Goal: Information Seeking & Learning: Learn about a topic

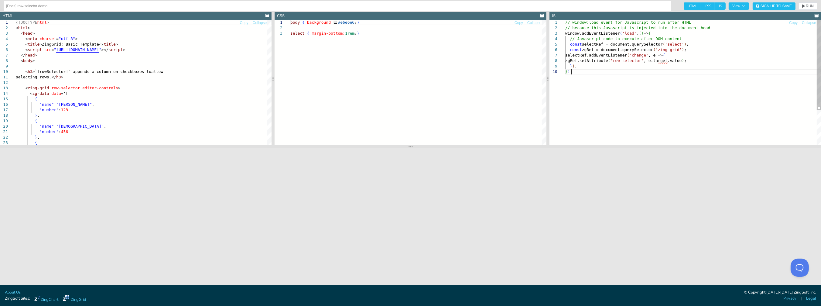
scroll to position [0, 5]
click at [582, 91] on div "// window:load event for Javascript to run after H TML // because this Javascri…" at bounding box center [693, 107] width 256 height 175
click at [590, 82] on div "// window:load event for Javascript to run after H TML // because this Javascri…" at bounding box center [693, 107] width 256 height 175
click at [673, 69] on div "// window:load event for Javascript to run after H TML // because this Javascri…" at bounding box center [693, 107] width 256 height 175
drag, startPoint x: 589, startPoint y: 31, endPoint x: 656, endPoint y: 26, distance: 67.6
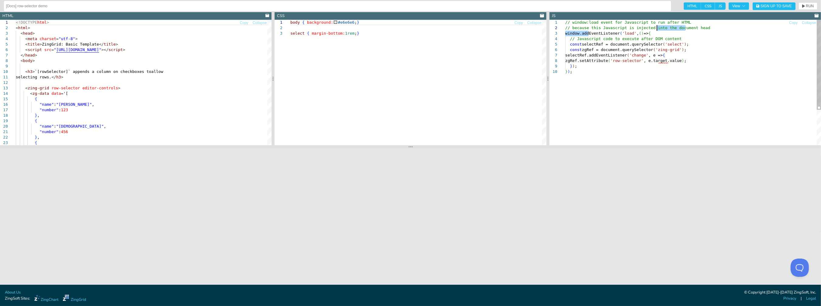
click at [656, 26] on div "// window:load event for Javascript to run after H TML // because this Javascri…" at bounding box center [693, 107] width 256 height 175
click at [622, 71] on div "// window:load event for Javascript to run after H TML // because this Javascri…" at bounding box center [693, 107] width 256 height 175
click at [594, 76] on div "// window:load event for Javascript to run after H TML // because this Javascri…" at bounding box center [693, 107] width 256 height 175
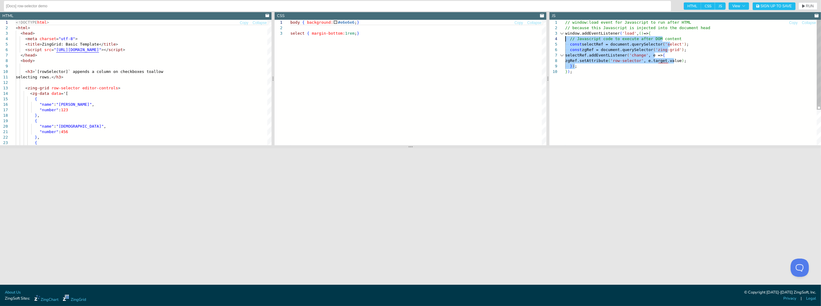
drag, startPoint x: 579, startPoint y: 67, endPoint x: 553, endPoint y: 39, distance: 38.1
click at [565, 39] on div "// window:load event for Javascript to run after H TML // because this Javascri…" at bounding box center [693, 107] width 256 height 175
click at [586, 92] on div "// window:load event for Javascript to run after H TML // because this Javascri…" at bounding box center [693, 107] width 256 height 175
drag, startPoint x: 596, startPoint y: 82, endPoint x: 549, endPoint y: 33, distance: 67.3
click at [565, 33] on div "// window:load event for Javascript to run after H TML // because this Javascri…" at bounding box center [693, 107] width 256 height 175
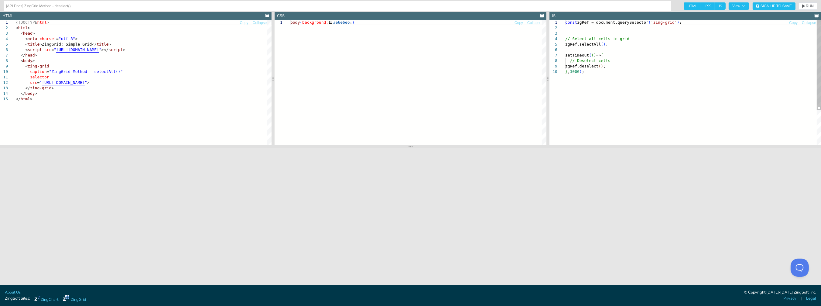
scroll to position [0, 17]
click at [587, 72] on div "const zgRef = document.querySelector ( 'zing-grid' ) ; // Select all cells in g…" at bounding box center [693, 107] width 256 height 175
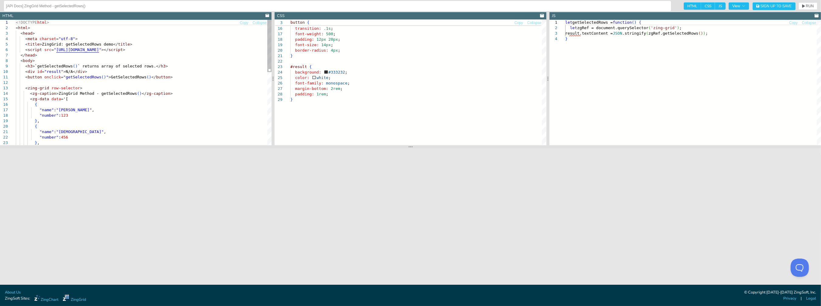
type textarea "<button onclick="getSelectedRows()">GetSelectedRows()</button> <zing-grid row-s…"
click at [71, 77] on div "} , { "name" : "Juanita" , "number" : 456 "name" : "Maria" , "number" : 123 } ,…" at bounding box center [144, 170] width 256 height 301
click at [124, 81] on div "} , { "name" : "Juanita" , "number" : 456 "name" : "Maria" , "number" : 123 } ,…" at bounding box center [144, 170] width 256 height 301
click at [90, 77] on div "} , { "name" : "Juanita" , "number" : 456 "name" : "Maria" , "number" : 123 } ,…" at bounding box center [144, 170] width 256 height 301
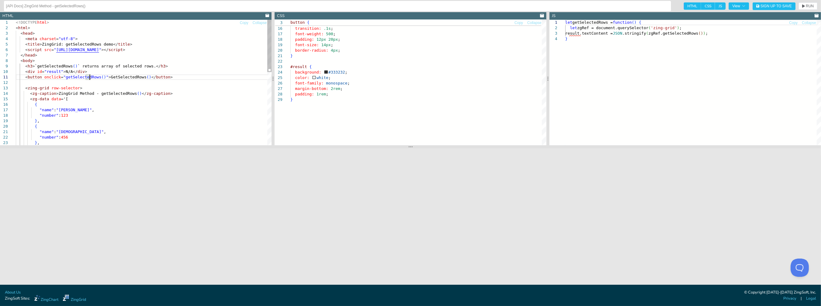
click at [105, 78] on div "} , { "name" : "Juanita" , "number" : 456 "name" : "Maria" , "number" : 123 } ,…" at bounding box center [144, 170] width 256 height 301
click at [625, 78] on div "let getSelectedRows = function ( ) { let zgRef = document.querySelector ( 'zing…" at bounding box center [693, 91] width 256 height 142
click at [620, 58] on div "let getSelectedRows = function ( ) { let zgRef = document.querySelector ( 'zing…" at bounding box center [693, 91] width 256 height 142
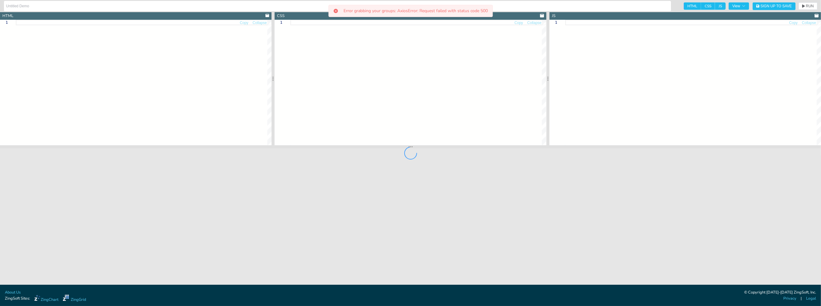
type input "[API Docs] ZingGrid Method - setConfirmations()"
type textarea "<!DOCTYPE html> <html> <head> <meta charset="utf-8"> <title>ZingGrid: Simple Gr…"
type textarea "body{background:#e6e6e6;} #result { background: #333232; color: white; font-fam…"
type textarea "window.addEventListener('load', () => { const zgRef = document.querySelector('z…"
type input "[API Docs ] ZingGrid Method - getSrc()"
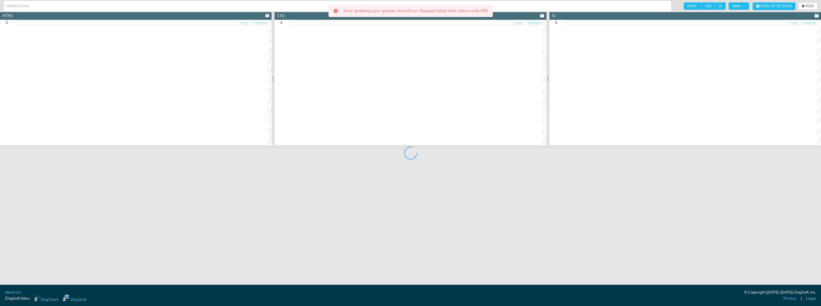
type textarea "<!DOCTYPE html> <html> <head> <meta charset="utf-8"> <title>ZingGrid: Simple Gr…"
type textarea "body{background:#e6e6e6;} #result { background: #333232; color: white; font-fam…"
type textarea "const zgRef = document.querySelector('zing-grid'); zgRef.executeOnLoad(() => { …"
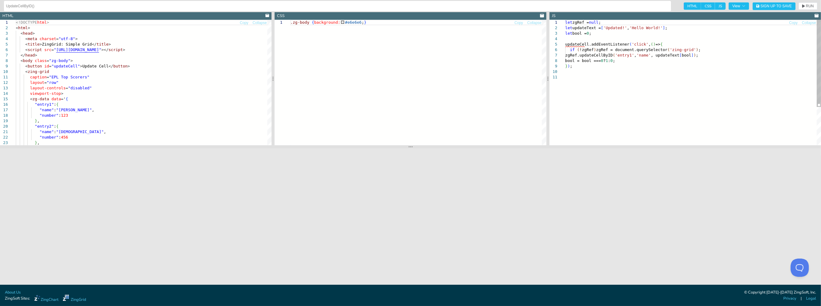
click at [630, 59] on div "let zgRef = null ; let updateText = [ 'Updated!' , 'Hello World!' ] ; let bool …" at bounding box center [693, 110] width 256 height 180
click at [639, 47] on div "let zgRef = null ; let updateText = [ 'Updated!' , 'Hello World!' ] ; let bool …" at bounding box center [693, 110] width 256 height 180
click at [630, 43] on div "let zgRef = null ; let updateText = [ 'Updated!' , 'Hello World!' ] ; let bool …" at bounding box center [693, 110] width 256 height 180
click at [628, 57] on div "let zgRef = null ; let updateText = [ 'Updated!' , 'Hello World!' ] ; let bool …" at bounding box center [693, 110] width 256 height 180
click at [662, 53] on div "let zgRef = null ; let updateText = [ 'Updated!' , 'Hello World!' ] ; let bool …" at bounding box center [693, 110] width 256 height 180
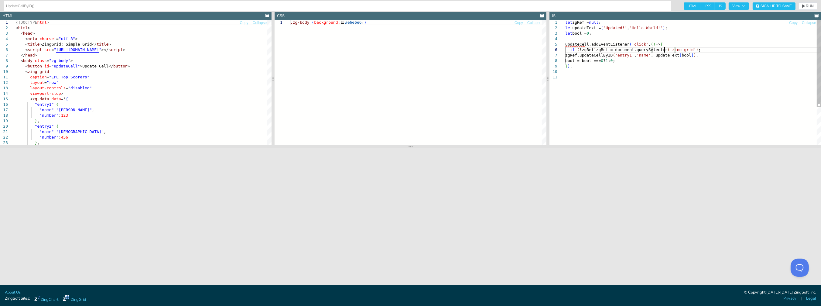
click at [665, 50] on div "let zgRef = null ; let updateText = [ 'Updated!' , 'Hello World!' ] ; let bool …" at bounding box center [693, 110] width 256 height 180
click at [655, 60] on div "let zgRef = null ; let updateText = [ 'Updated!' , 'Hello World!' ] ; let bool …" at bounding box center [693, 110] width 256 height 180
click at [636, 59] on div "let zgRef = null ; let updateText = [ 'Updated!' , 'Hello World!' ] ; let bool …" at bounding box center [693, 110] width 256 height 180
click at [626, 57] on div "let zgRef = null ; let updateText = [ 'Updated!' , 'Hello World!' ] ; let bool …" at bounding box center [693, 110] width 256 height 180
click at [606, 57] on div "let zgRef = null ; let updateText = [ 'Updated!' , 'Hello World!' ] ; let bool …" at bounding box center [693, 110] width 256 height 180
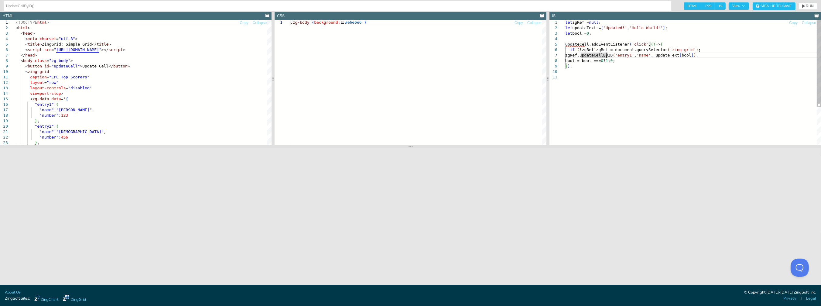
click at [593, 66] on div "let zgRef = null ; let updateText = [ 'Updated!' , 'Hello World!' ] ; let bool …" at bounding box center [693, 110] width 256 height 180
click at [581, 68] on div "let zgRef = null ; let updateText = [ 'Updated!' , 'Hello World!' ] ; let bool …" at bounding box center [693, 110] width 256 height 180
click at [617, 70] on div "let zgRef = null ; let updateText = [ 'Updated!' , 'Hello World!' ] ; let bool …" at bounding box center [693, 110] width 256 height 180
click at [621, 61] on div "let zgRef = null ; let updateText = [ 'Updated!' , 'Hello World!' ] ; let bool …" at bounding box center [693, 110] width 256 height 180
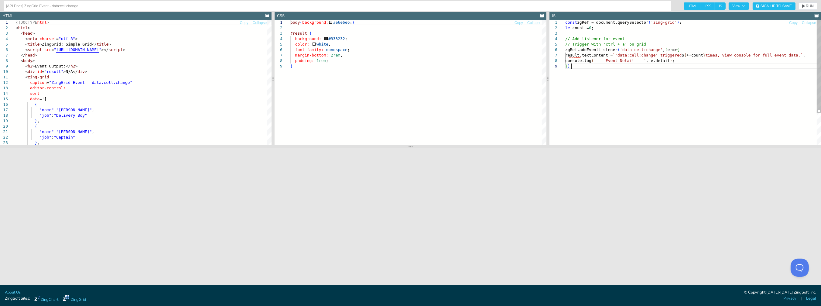
scroll to position [0, 5]
drag, startPoint x: 604, startPoint y: 68, endPoint x: 558, endPoint y: 52, distance: 48.1
click at [565, 52] on div "const zgRef = document.querySelector ( 'zing-grid' ) ; let count = 0 ; // Add l…" at bounding box center [693, 104] width 256 height 169
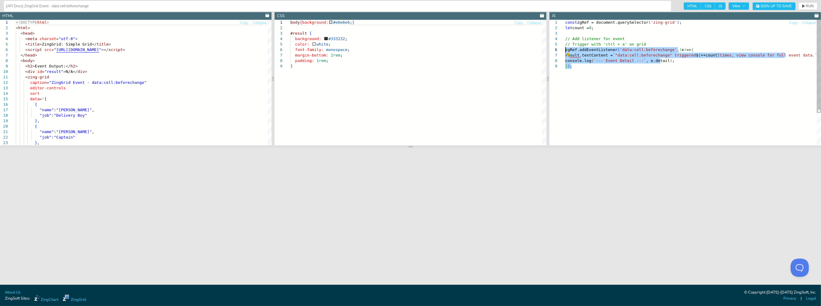
drag, startPoint x: 586, startPoint y: 65, endPoint x: 561, endPoint y: 48, distance: 31.1
click at [565, 48] on div "const zgRef = document.querySelector ( 'zing-grid' ) ; let count = 0 ; // Add l…" at bounding box center [693, 104] width 256 height 169
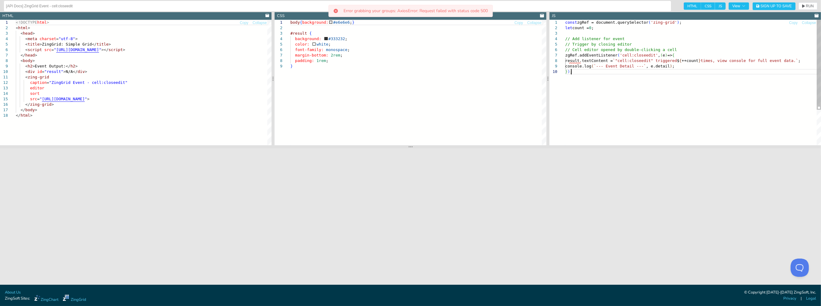
scroll to position [0, 5]
click at [617, 85] on div "const zgRef = document.querySelector ( 'zing-grid' ) ; let count = 0 ; // Add l…" at bounding box center [693, 107] width 256 height 175
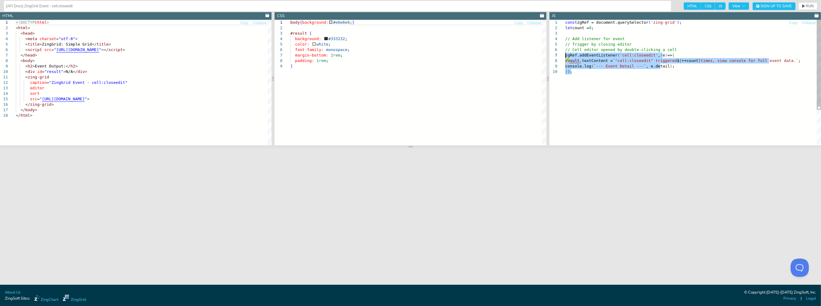
drag, startPoint x: 623, startPoint y: 74, endPoint x: 559, endPoint y: 56, distance: 66.0
click at [565, 57] on div "const zgRef = document.querySelector ( 'zing-grid' ) ; let count = 0 ; // Add l…" at bounding box center [693, 107] width 256 height 175
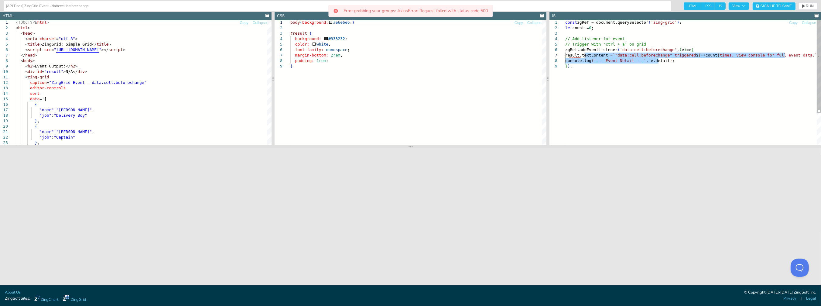
drag, startPoint x: 668, startPoint y: 62, endPoint x: 582, endPoint y: 57, distance: 86.1
click at [583, 57] on div "const zgRef = document.querySelector ( 'zing-grid' ) ; let count = 0 ; // Add l…" at bounding box center [693, 104] width 256 height 169
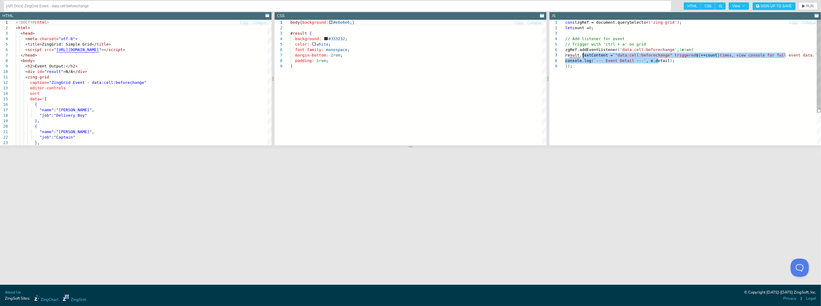
click at [594, 74] on div "const zgRef = document.querySelector ( 'zing-grid' ) ; let count = 0 ; // Add l…" at bounding box center [693, 104] width 256 height 169
drag, startPoint x: 581, startPoint y: 67, endPoint x: 555, endPoint y: 51, distance: 30.5
click at [565, 51] on div "const zgRef = document.querySelector ( 'zing-grid' ) ; let count = 0 ; // Add l…" at bounding box center [693, 104] width 256 height 169
click at [595, 68] on div "const zgRef = document.querySelector ( 'zing-grid' ) ; let count = 0 ; // Add l…" at bounding box center [693, 104] width 256 height 169
drag, startPoint x: 662, startPoint y: 59, endPoint x: 563, endPoint y: 52, distance: 99.6
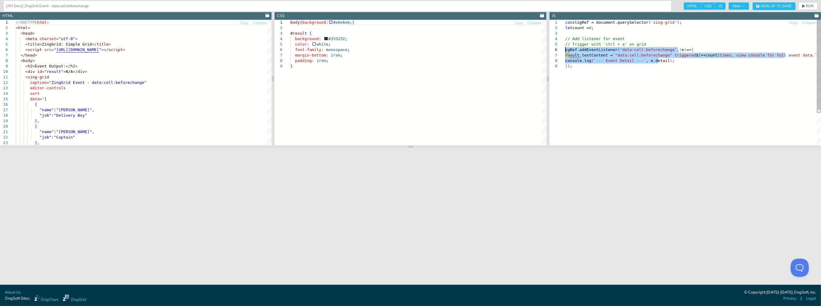
click at [565, 52] on div "const zgRef = document.querySelector ( 'zing-grid' ) ; let count = 0 ; // Add l…" at bounding box center [693, 104] width 256 height 169
drag, startPoint x: 607, startPoint y: 69, endPoint x: 615, endPoint y: 67, distance: 7.8
click at [609, 69] on div "const zgRef = document.querySelector ( 'zing-grid' ) ; let count = 0 ; // Add l…" at bounding box center [693, 104] width 256 height 169
click at [664, 59] on div "const zgRef = document.querySelector ( 'zing-grid' ) ; let count = 0 ; // Add l…" at bounding box center [693, 104] width 256 height 169
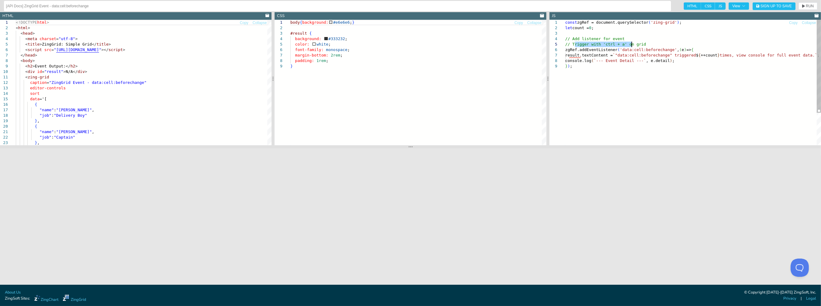
drag, startPoint x: 574, startPoint y: 44, endPoint x: 647, endPoint y: 45, distance: 72.3
click at [647, 45] on div "const zgRef = document.querySelector ( 'zing-grid' ) ; let count = 0 ; // Add l…" at bounding box center [693, 104] width 256 height 169
click at [634, 68] on div "const zgRef = document.querySelector ( 'zing-grid' ) ; let count = 0 ; // Add l…" at bounding box center [693, 104] width 256 height 169
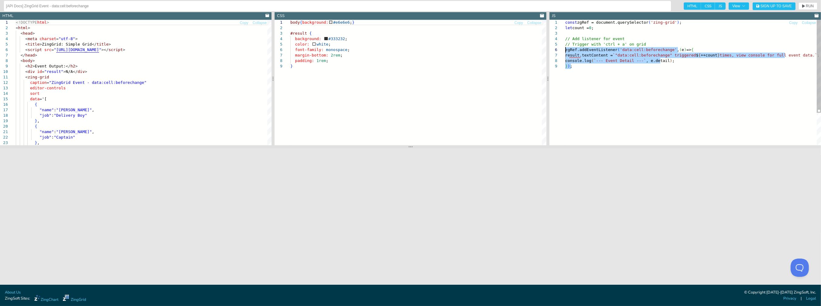
drag, startPoint x: 595, startPoint y: 68, endPoint x: 556, endPoint y: 51, distance: 43.0
click at [565, 51] on div "const zgRef = document.querySelector ( 'zing-grid' ) ; let count = 0 ; // Add l…" at bounding box center [693, 104] width 256 height 169
click at [623, 50] on div "const zgRef = document.querySelector ( 'zing-grid' ) ; let count = 0 ; // Add l…" at bounding box center [693, 104] width 256 height 169
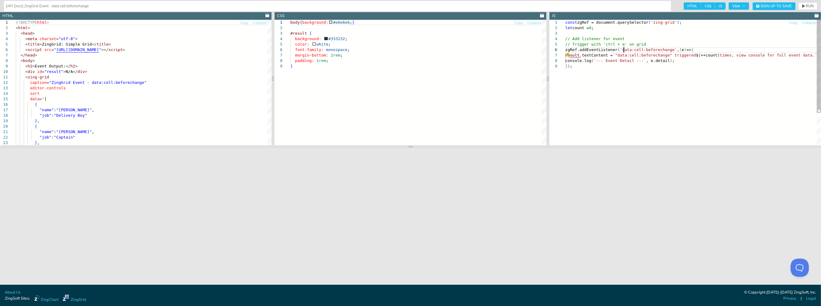
click at [623, 50] on div "const zgRef = document.querySelector ( 'zing-grid' ) ; let count = 0 ; // Add l…" at bounding box center [693, 104] width 256 height 169
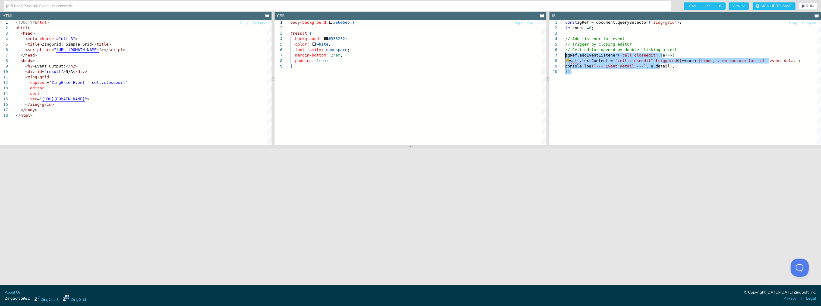
scroll to position [0, 5]
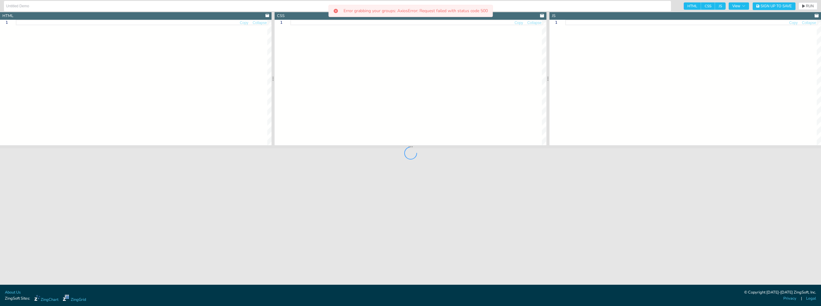
type input "[API Docs] ZingGrid Method - getData()"
type textarea "<!DOCTYPE html> <html> <head> <meta charset="utf-8"> <title>ZingGrid: Simple Gr…"
type textarea "body{background:#e6e6e6;} #result { background: #333232; color: white; font-fam…"
type textarea "const zgRef = document.querySelector('zing-grid'); zgRef.executeOnLoad(() => { …"
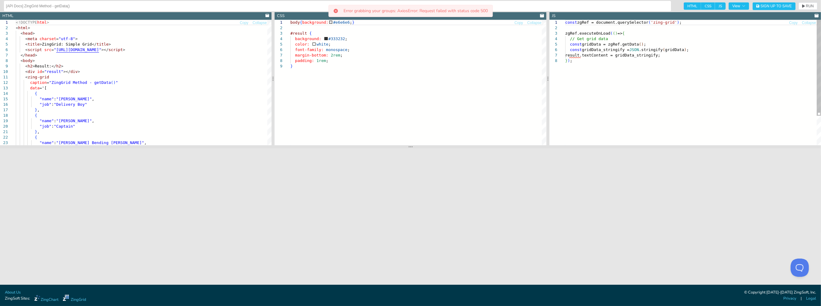
scroll to position [0, 5]
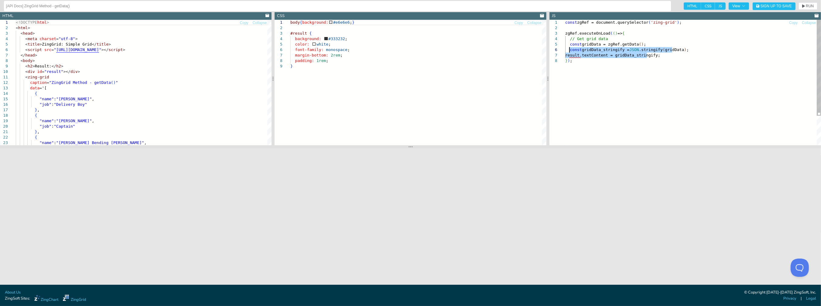
drag, startPoint x: 659, startPoint y: 56, endPoint x: 591, endPoint y: 53, distance: 68.1
click at [569, 47] on div "const zgRef = document.querySelector ( 'zing-grid' ) ; zgRef.executeOnLoad ( ( …" at bounding box center [693, 102] width 256 height 164
click at [653, 57] on div "const zgRef = document.querySelector ( 'zing-grid' ) ; zgRef.executeOnLoad ( ( …" at bounding box center [693, 102] width 256 height 164
drag, startPoint x: 675, startPoint y: 50, endPoint x: 578, endPoint y: 46, distance: 96.4
click at [573, 44] on div "const zgRef = document.querySelector ( 'zing-grid' ) ; zgRef.executeOnLoad ( ( …" at bounding box center [693, 102] width 256 height 164
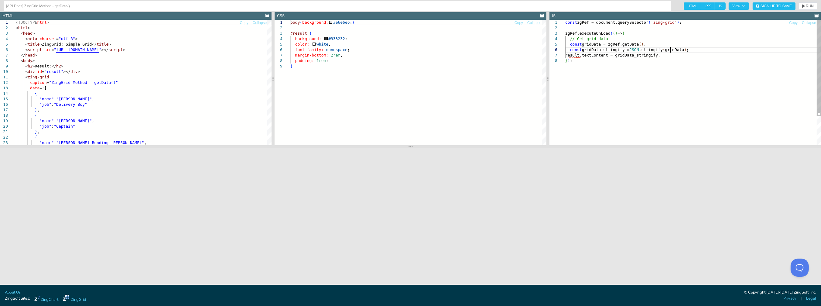
click at [677, 49] on div "const zgRef = document.querySelector ( 'zing-grid' ) ; zgRef.executeOnLoad ( ( …" at bounding box center [693, 102] width 256 height 164
drag, startPoint x: 681, startPoint y: 47, endPoint x: 563, endPoint y: 46, distance: 117.9
click at [565, 46] on div "const zgRef = document.querySelector ( 'zing-grid' ) ; zgRef.executeOnLoad ( ( …" at bounding box center [693, 102] width 256 height 164
drag, startPoint x: 691, startPoint y: 53, endPoint x: 605, endPoint y: 51, distance: 85.4
click at [605, 51] on div "const zgRef = document.querySelector ( 'zing-grid' ) ; zgRef.executeOnLoad ( ( …" at bounding box center [693, 102] width 256 height 164
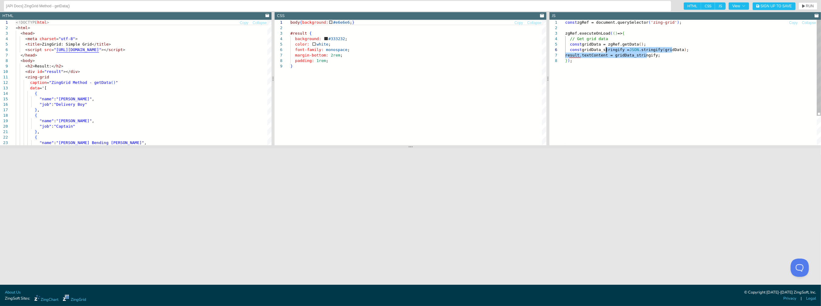
click at [684, 50] on div "const zgRef = document.querySelector ( 'zing-grid' ) ; zgRef.executeOnLoad ( ( …" at bounding box center [693, 102] width 256 height 164
drag, startPoint x: 684, startPoint y: 50, endPoint x: 549, endPoint y: 43, distance: 135.1
click at [565, 43] on div "const zgRef = document.querySelector ( 'zing-grid' ) ; zgRef.executeOnLoad ( ( …" at bounding box center [693, 102] width 256 height 164
